Goal: Information Seeking & Learning: Learn about a topic

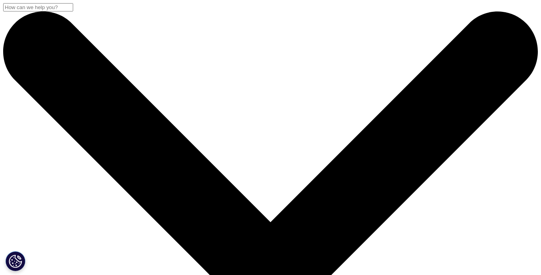
drag, startPoint x: 543, startPoint y: 28, endPoint x: 540, endPoint y: 12, distance: 16.9
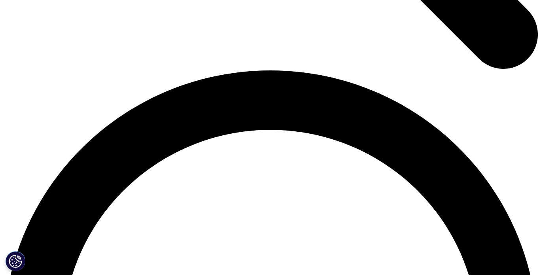
scroll to position [1011, 0]
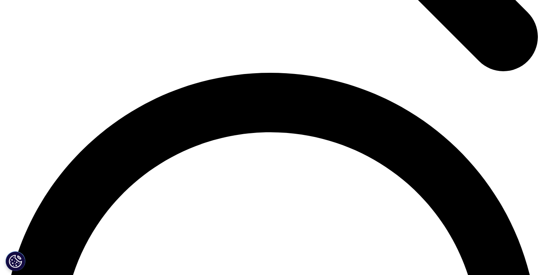
drag, startPoint x: 546, startPoint y: 13, endPoint x: 546, endPoint y: 85, distance: 72.0
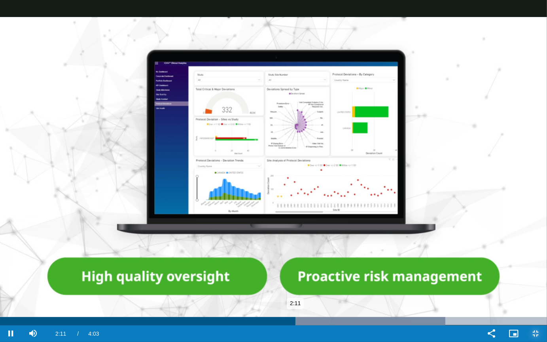
click at [375, 274] on div "Loaded : 81.42% 2:47 2:11" at bounding box center [273, 321] width 547 height 8
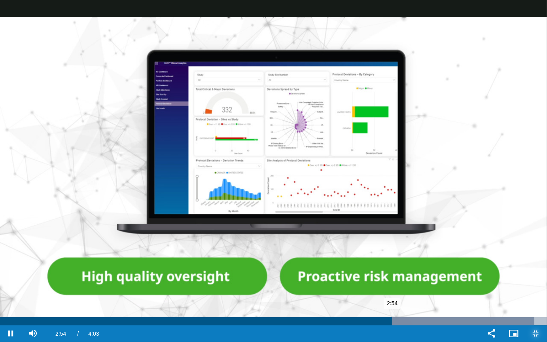
click at [406, 274] on div "Loaded : 97.71% 3:00 2:54" at bounding box center [273, 321] width 547 height 8
click at [435, 274] on div "Loaded : 100.00% 3:13 3:01" at bounding box center [273, 321] width 547 height 8
click at [458, 274] on div "Loaded : 100.00% 3:23 3:20" at bounding box center [273, 321] width 547 height 8
click at [475, 274] on div "Progress Bar" at bounding box center [444, 321] width 206 height 8
click at [503, 274] on div "Loaded : 100.00% 3:44 3:32" at bounding box center [273, 321] width 547 height 8
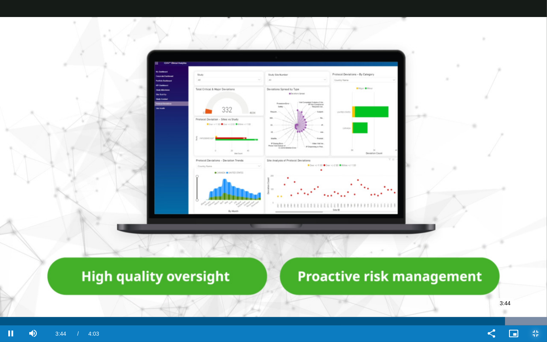
click at [522, 274] on div "Loaded : 100.00% 3:52 3:44" at bounding box center [273, 321] width 547 height 8
